Goal: Book appointment/travel/reservation

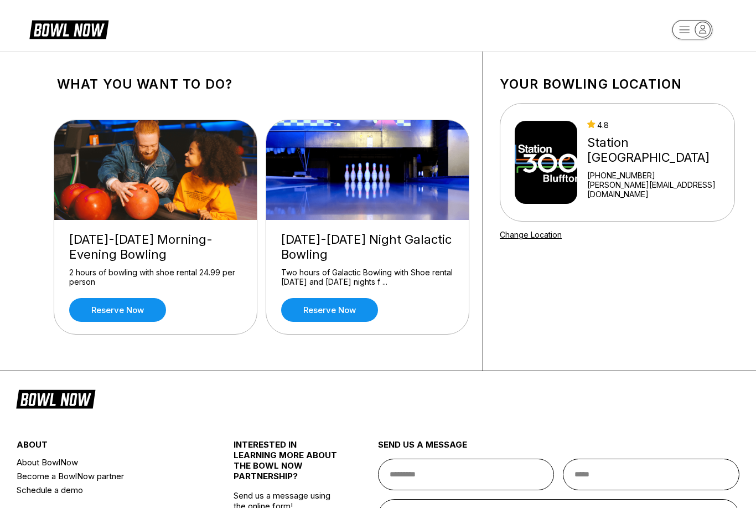
click at [330, 312] on link "Reserve now" at bounding box center [329, 310] width 97 height 24
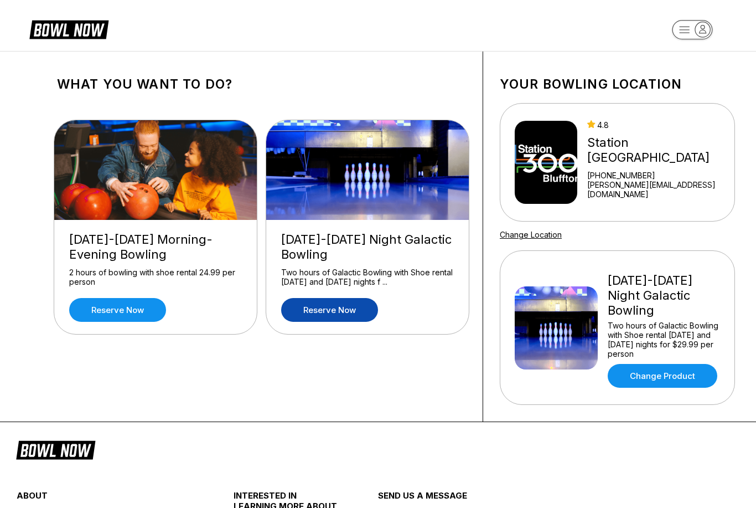
click at [121, 311] on link "Reserve now" at bounding box center [117, 310] width 97 height 24
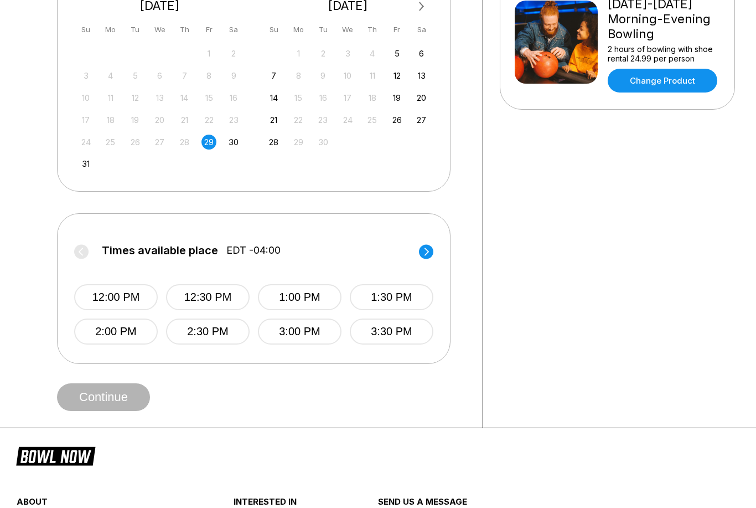
scroll to position [277, 0]
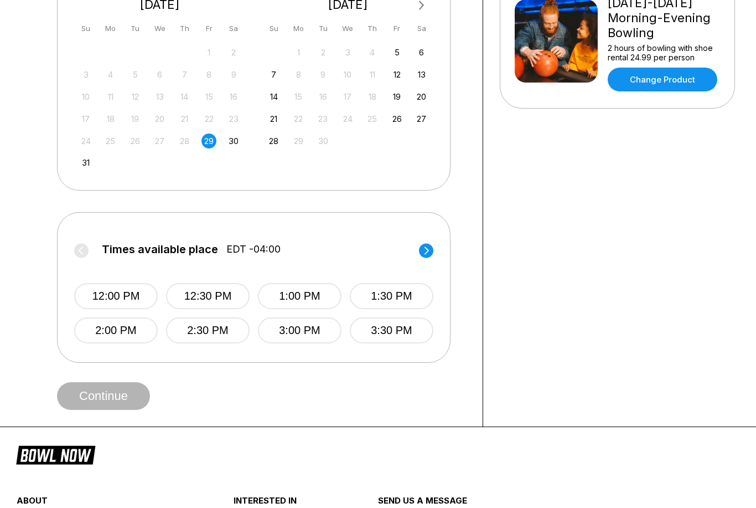
click at [420, 255] on icon at bounding box center [426, 251] width 14 height 15
click at [425, 250] on label "Times available place EDT -04:00" at bounding box center [253, 253] width 359 height 18
click at [422, 250] on label "Times available place EDT -04:00" at bounding box center [253, 253] width 359 height 18
click at [424, 255] on label "Times available place EDT -04:00" at bounding box center [253, 253] width 359 height 18
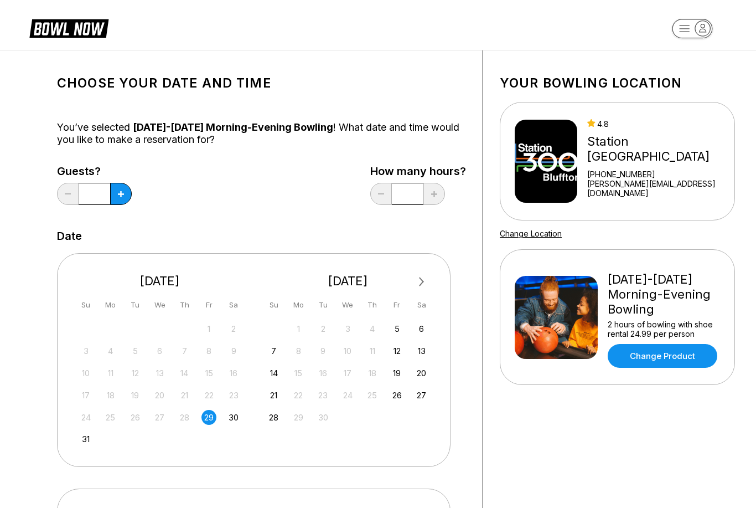
scroll to position [0, 0]
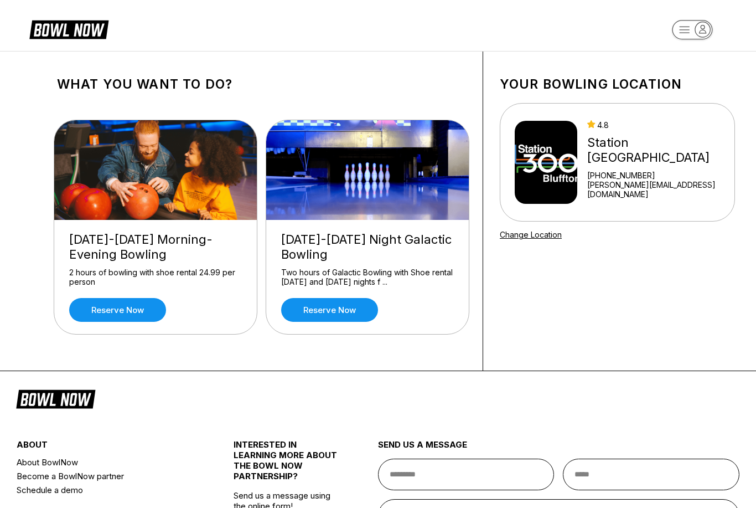
click at [315, 298] on link "Reserve now" at bounding box center [329, 310] width 97 height 24
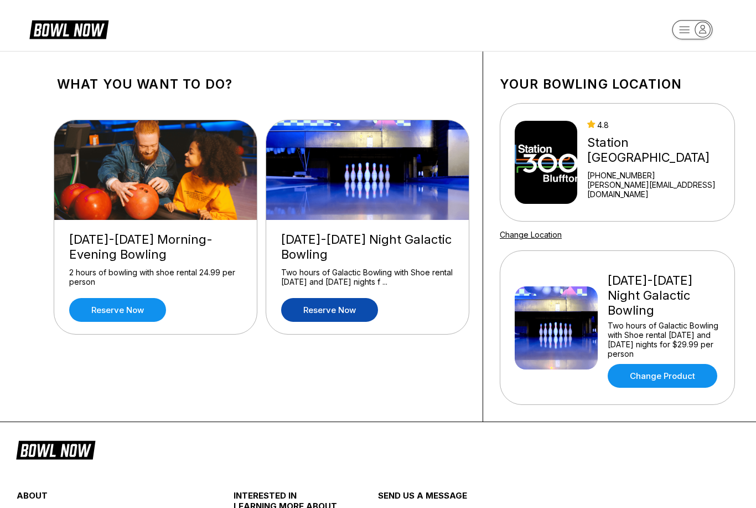
click at [116, 313] on link "Reserve now" at bounding box center [117, 310] width 97 height 24
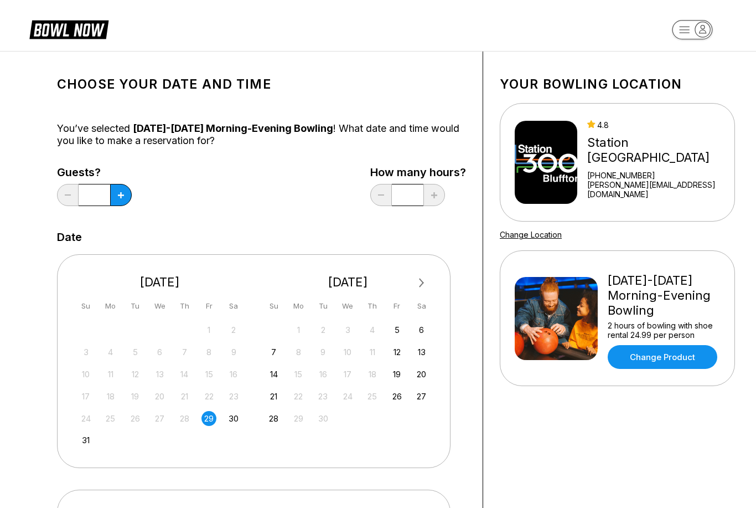
click at [203, 422] on div "29" at bounding box center [209, 418] width 15 height 15
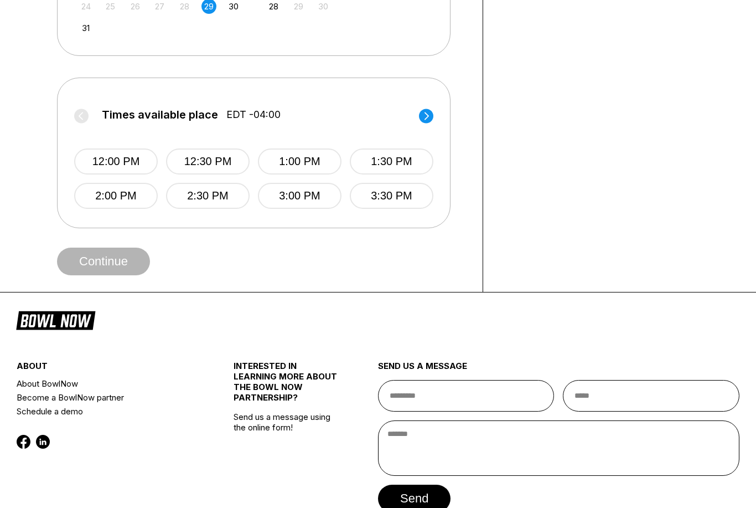
scroll to position [412, 0]
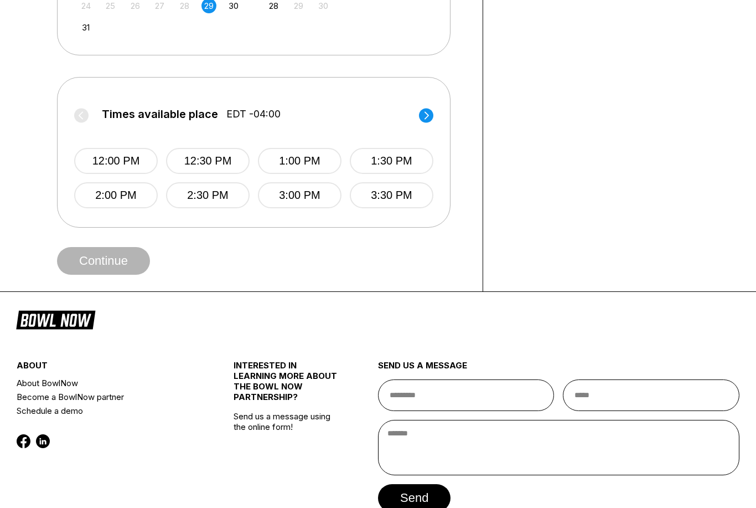
click at [429, 115] on icon at bounding box center [427, 116] width 4 height 8
click at [205, 200] on button "6:30 PM" at bounding box center [208, 196] width 84 height 26
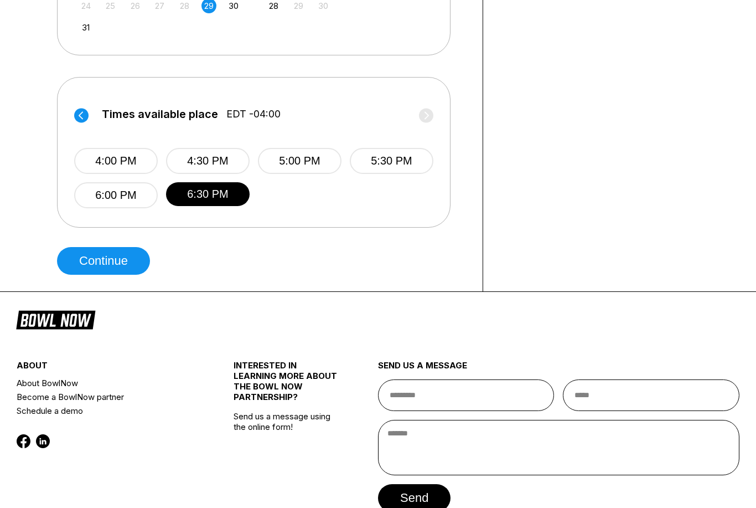
click at [104, 260] on button "Continue" at bounding box center [103, 261] width 93 height 28
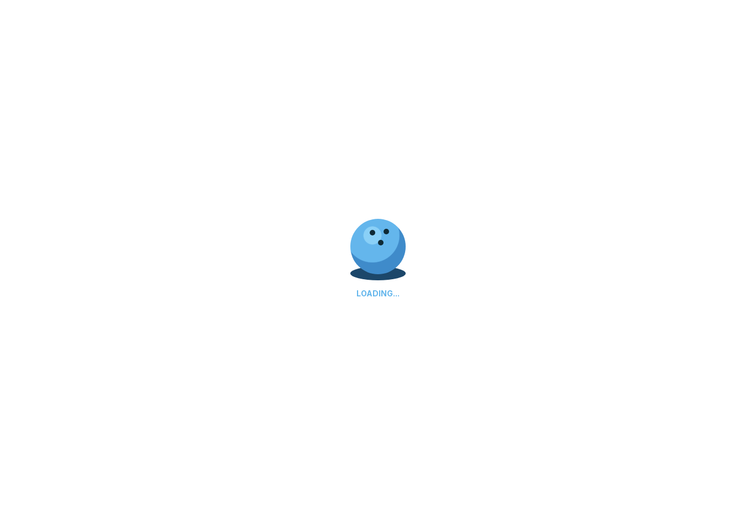
scroll to position [0, 0]
select select "**"
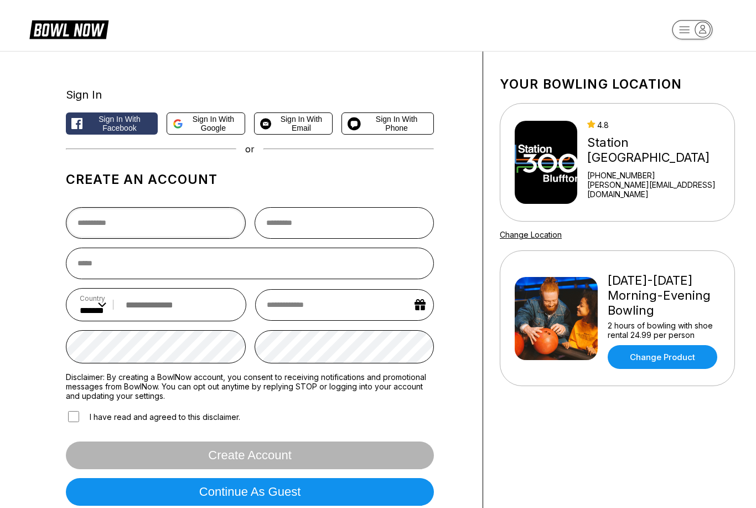
click at [133, 215] on input "text" at bounding box center [156, 223] width 180 height 32
type input "*****"
click at [328, 239] on input "text" at bounding box center [345, 223] width 180 height 32
type input "******"
click at [122, 255] on input "email" at bounding box center [250, 263] width 368 height 32
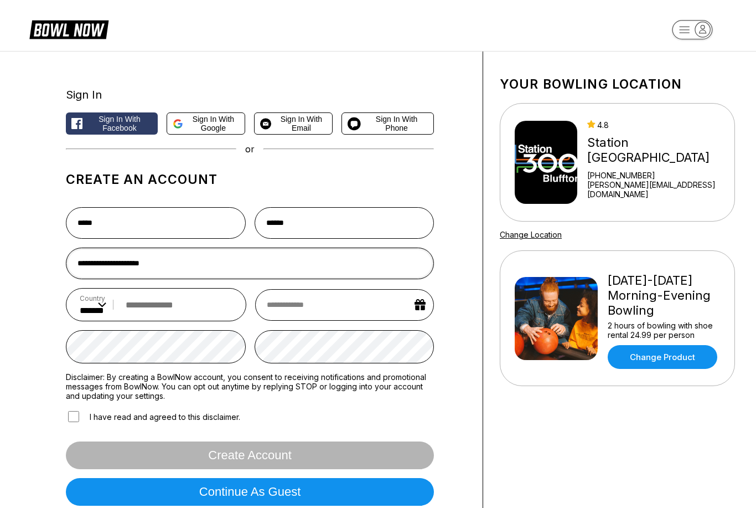
type input "**********"
click at [297, 312] on input "text" at bounding box center [344, 305] width 179 height 32
select select "*"
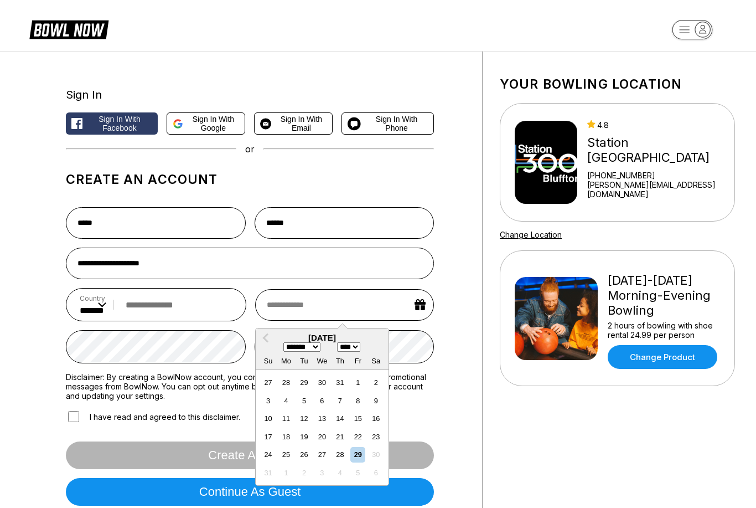
click at [357, 352] on select "**** **** **** **** **** **** **** **** **** **** **** **** **** **** **** ****…" at bounding box center [348, 346] width 23 height 9
select select "****"
click at [267, 341] on span "Previous Month" at bounding box center [267, 337] width 0 height 13
select select "*"
click at [290, 424] on div "14" at bounding box center [285, 418] width 15 height 15
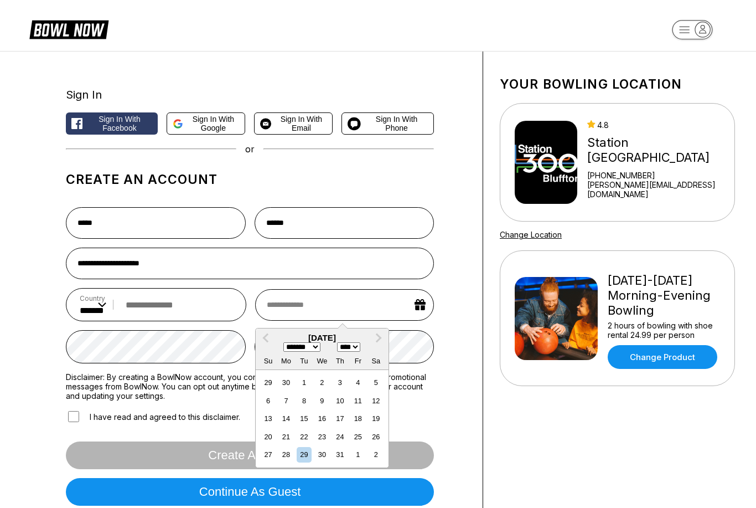
type input "**********"
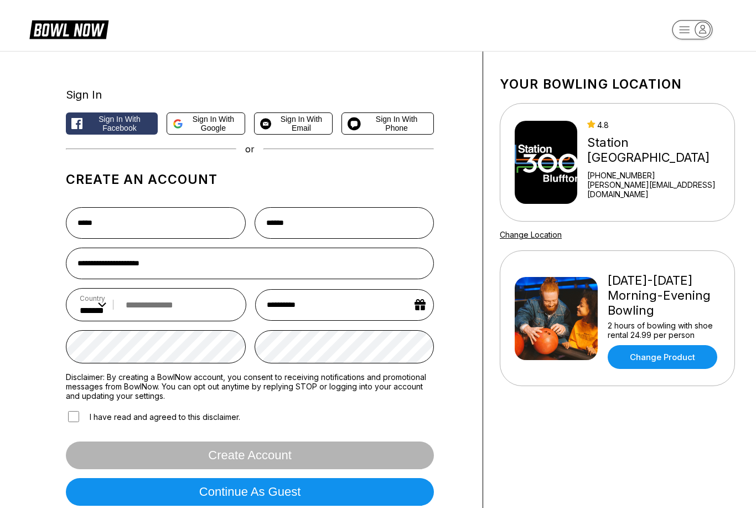
click at [181, 311] on input "tel" at bounding box center [176, 305] width 112 height 20
type input "**********"
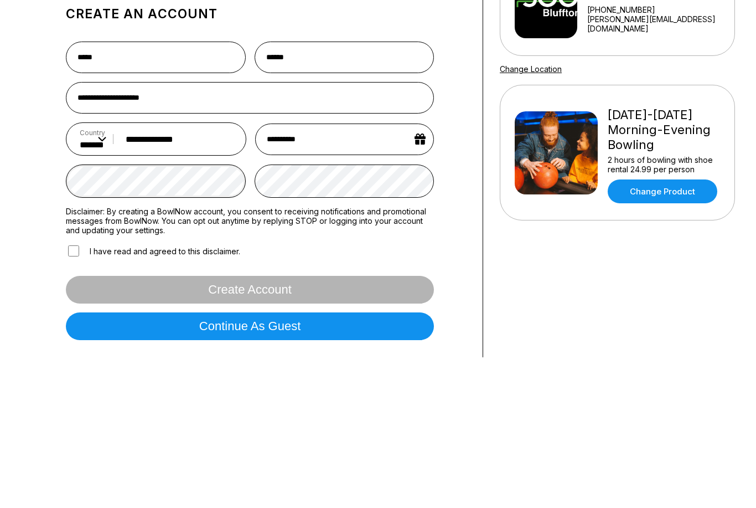
scroll to position [165, 0]
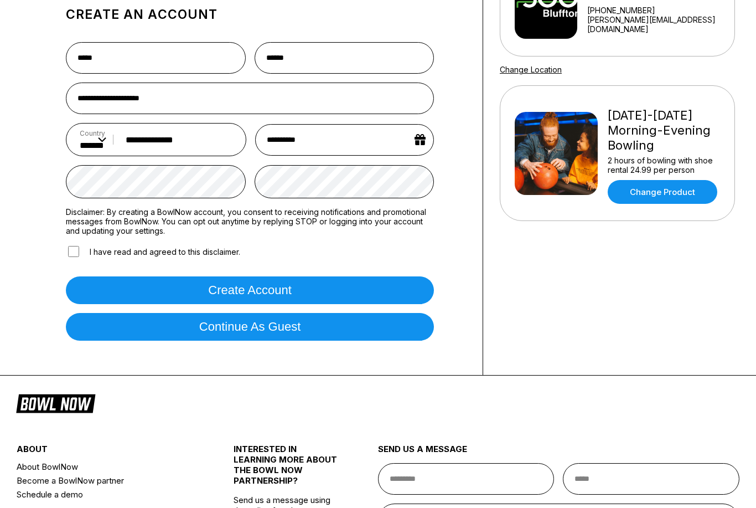
click at [226, 303] on button "Create account" at bounding box center [250, 290] width 368 height 28
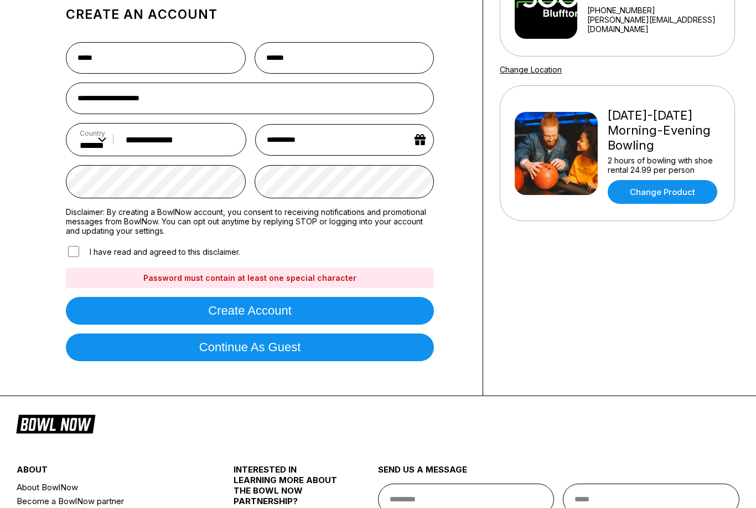
click at [314, 322] on button "Create account" at bounding box center [250, 311] width 368 height 28
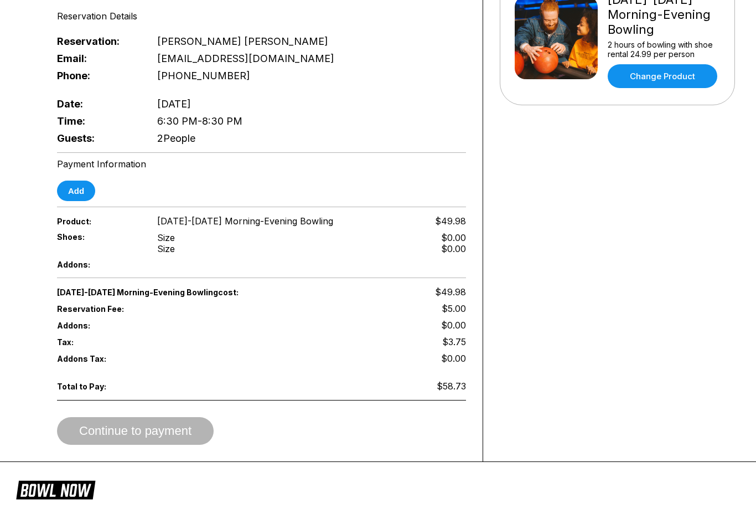
scroll to position [281, 0]
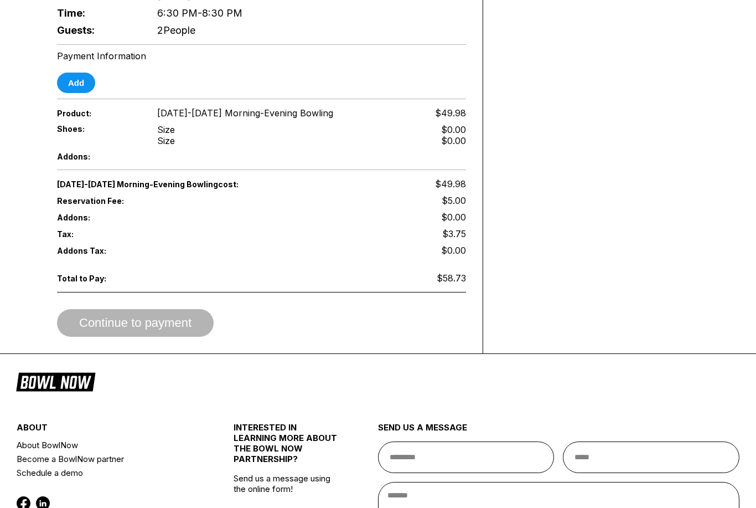
scroll to position [389, 0]
click at [133, 321] on div "Continue to payment" at bounding box center [261, 323] width 409 height 28
click at [137, 327] on div "Continue to payment" at bounding box center [261, 323] width 409 height 28
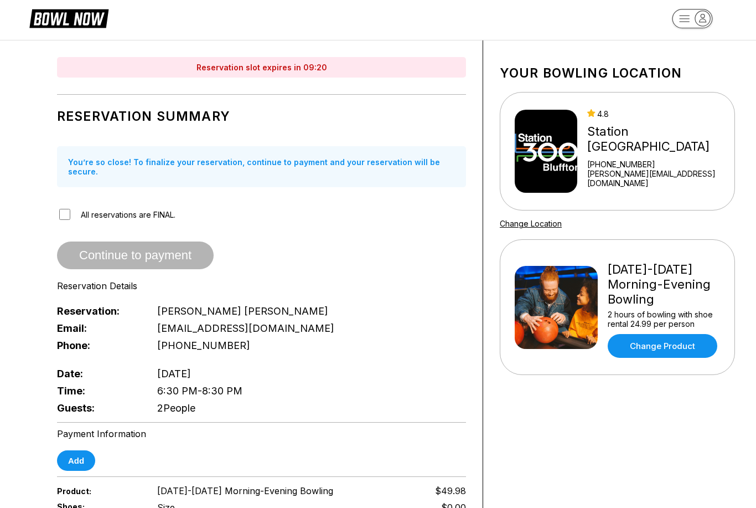
scroll to position [13, 0]
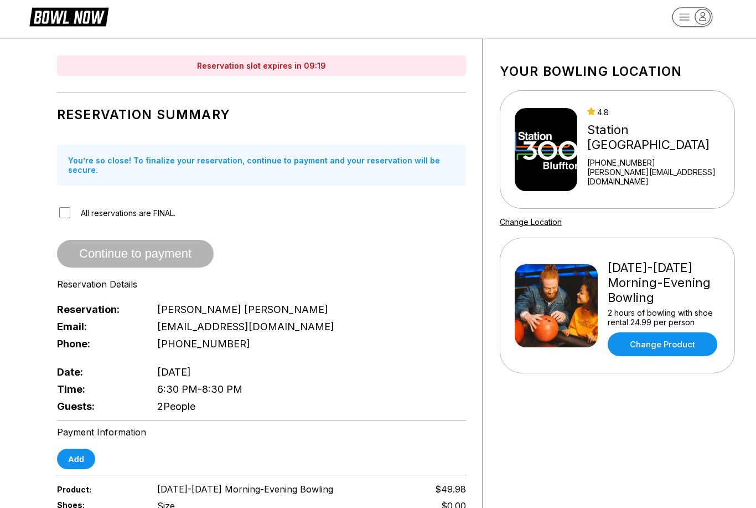
click at [146, 249] on span "Continue to payment" at bounding box center [135, 254] width 157 height 11
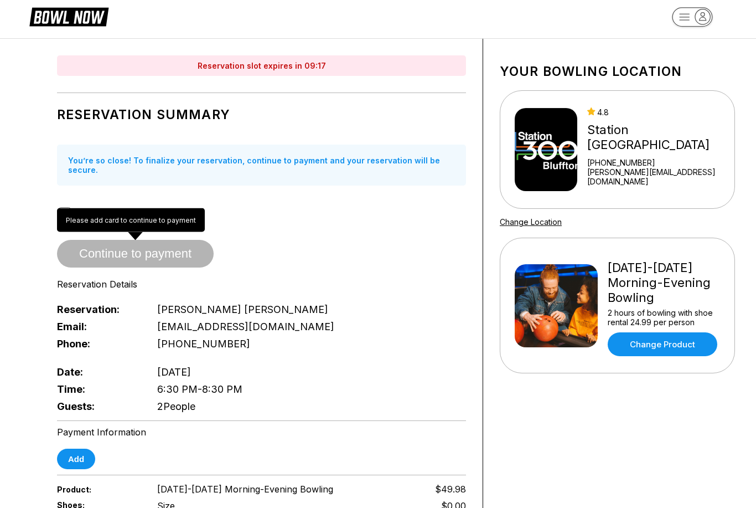
click at [119, 249] on span "Continue to payment" at bounding box center [135, 254] width 157 height 11
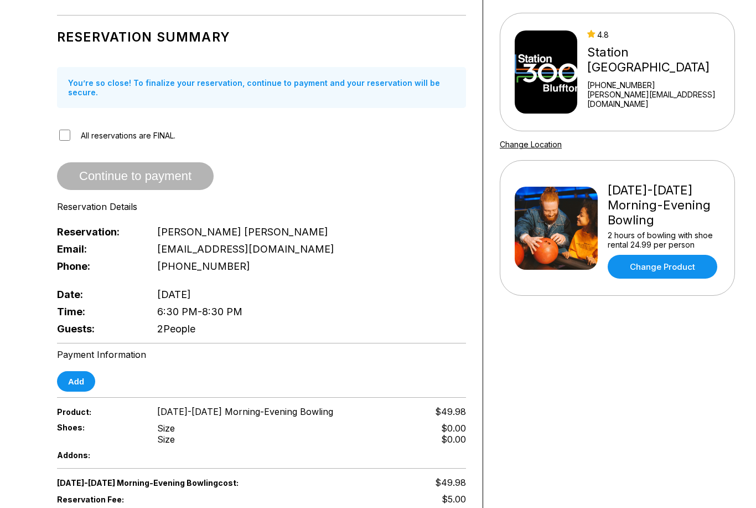
scroll to position [99, 0]
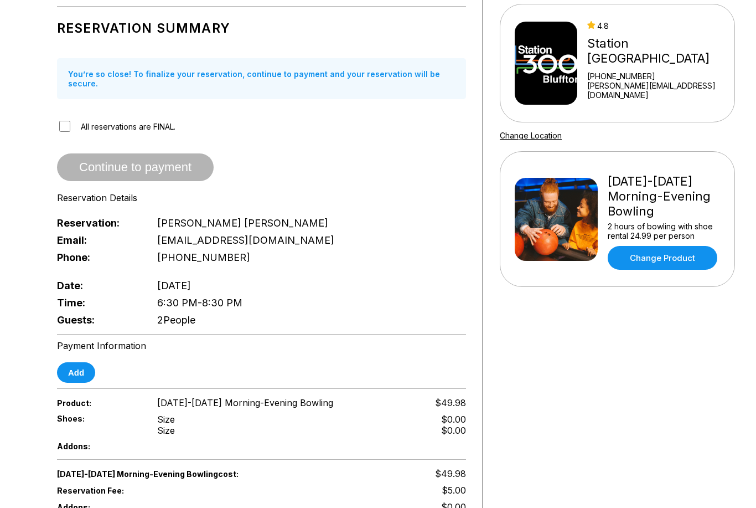
click at [80, 373] on button "Add" at bounding box center [76, 372] width 38 height 20
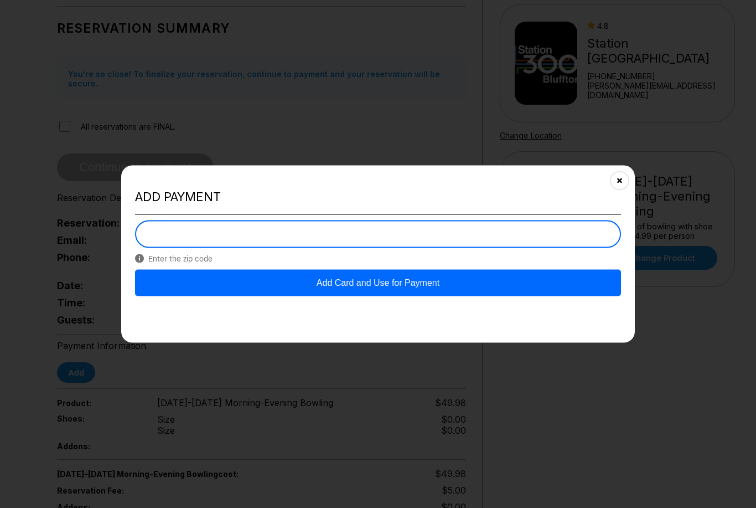
click at [368, 296] on button "Add Card and Use for Payment" at bounding box center [378, 283] width 486 height 27
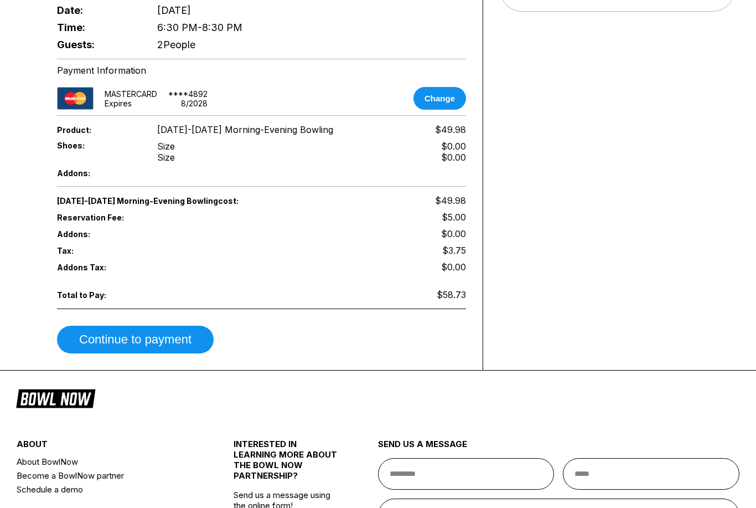
scroll to position [374, 0]
click at [136, 340] on button "Continue to payment" at bounding box center [135, 340] width 157 height 28
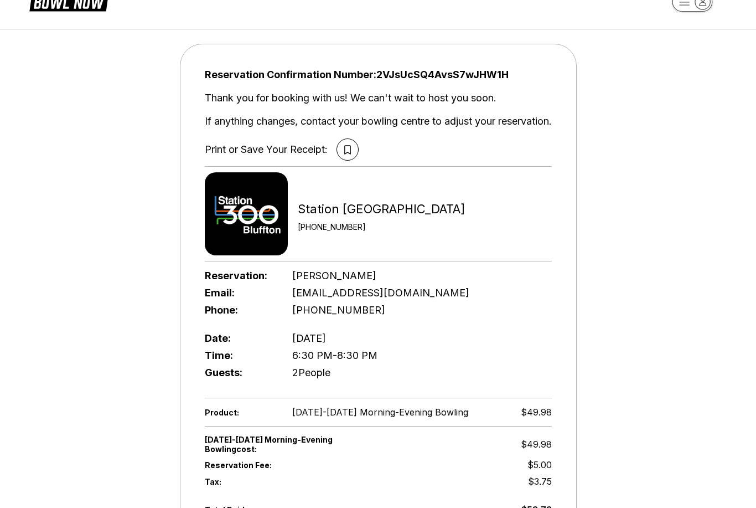
scroll to position [0, 0]
